Goal: Find specific page/section: Find specific page/section

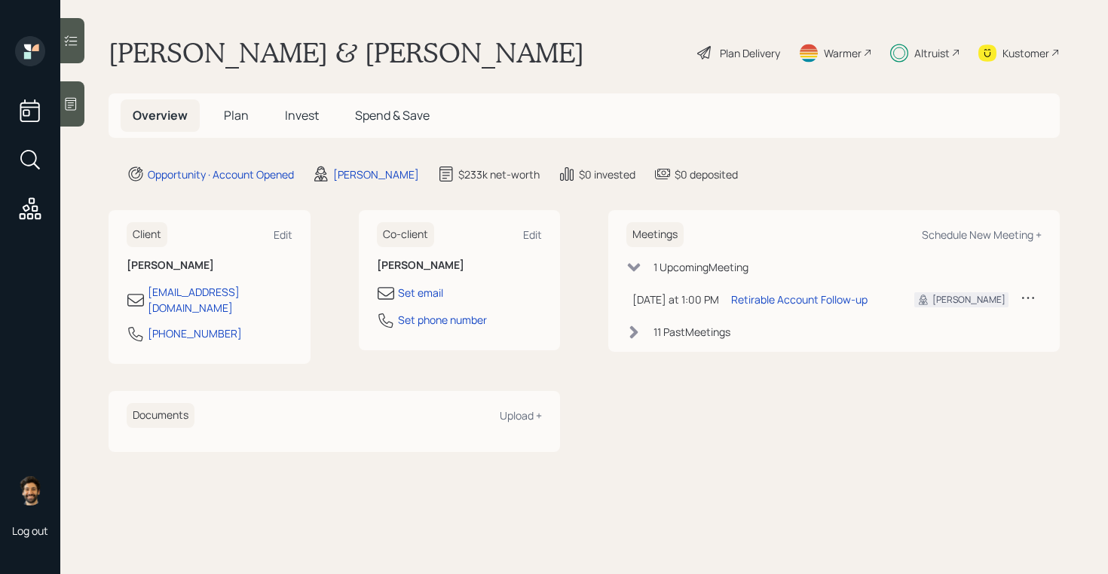
click at [926, 49] on div "Altruist" at bounding box center [931, 53] width 35 height 16
click at [938, 53] on div "Altruist" at bounding box center [931, 53] width 35 height 16
